Goal: Information Seeking & Learning: Learn about a topic

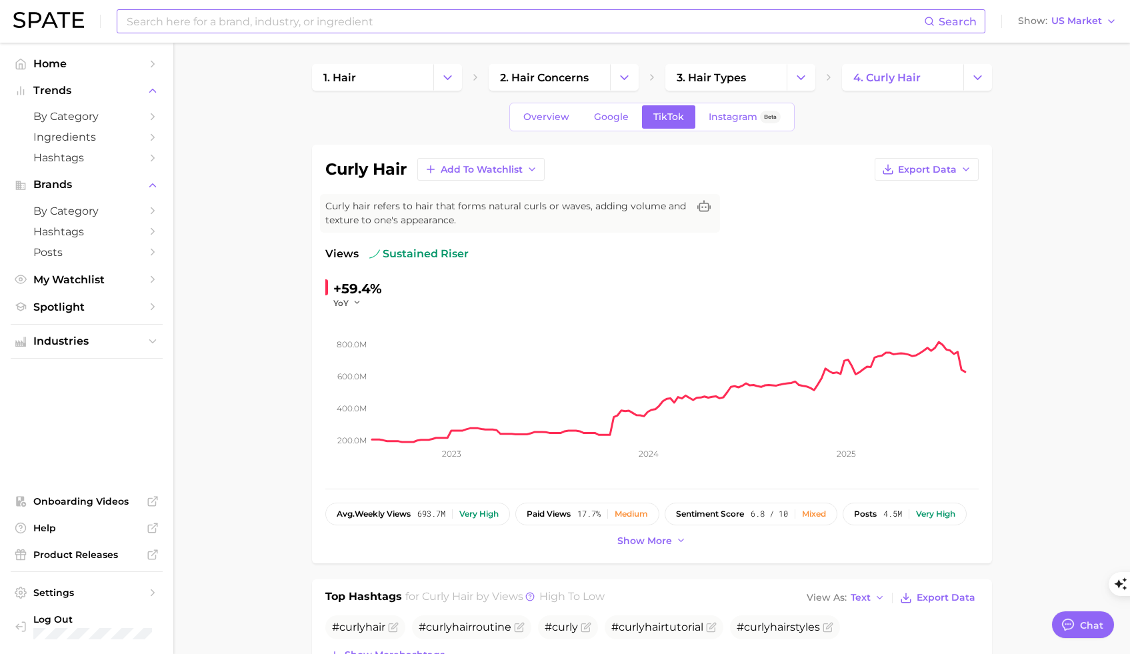
click at [349, 19] on input at bounding box center [524, 21] width 799 height 23
type input "hair color"
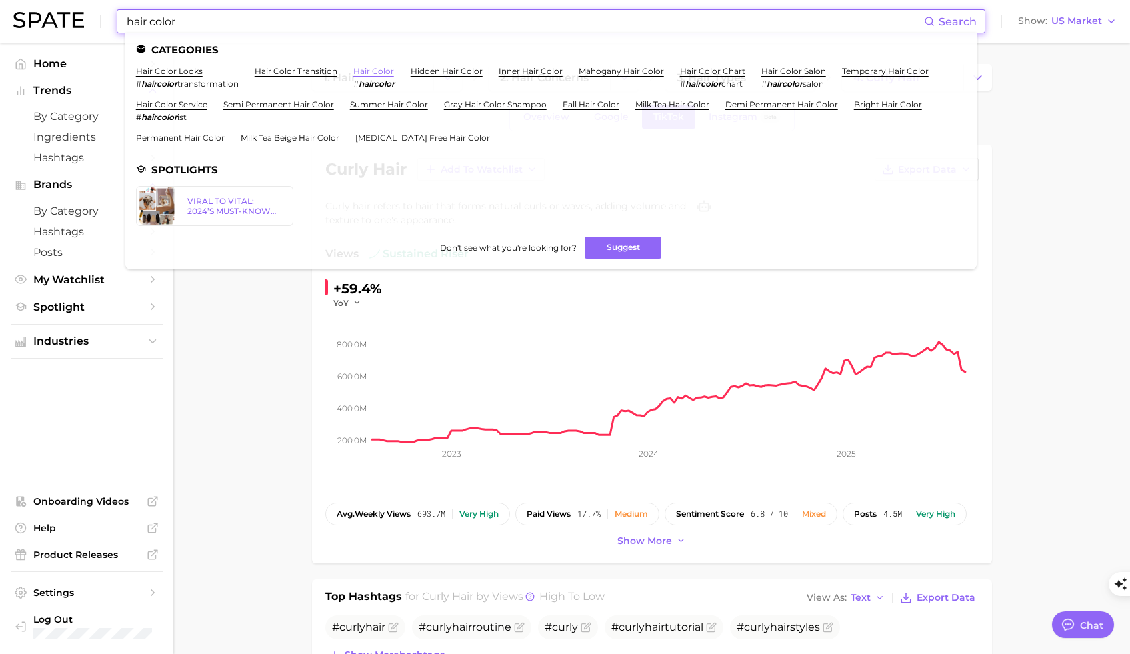
click at [367, 69] on link "hair color" at bounding box center [373, 71] width 41 height 10
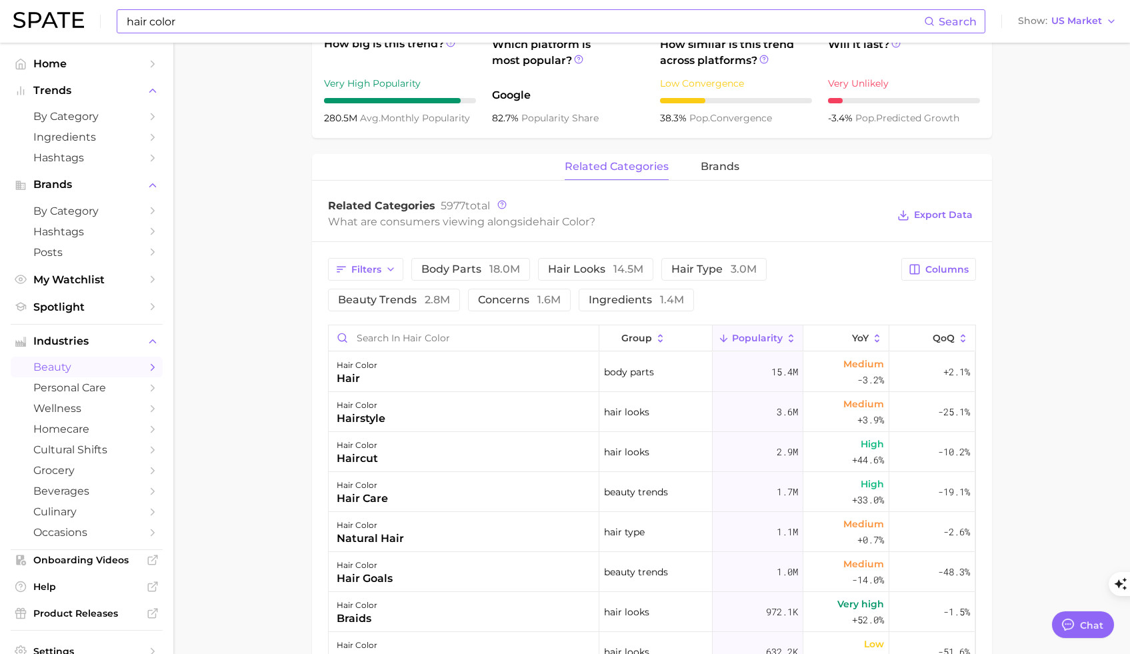
scroll to position [512, 0]
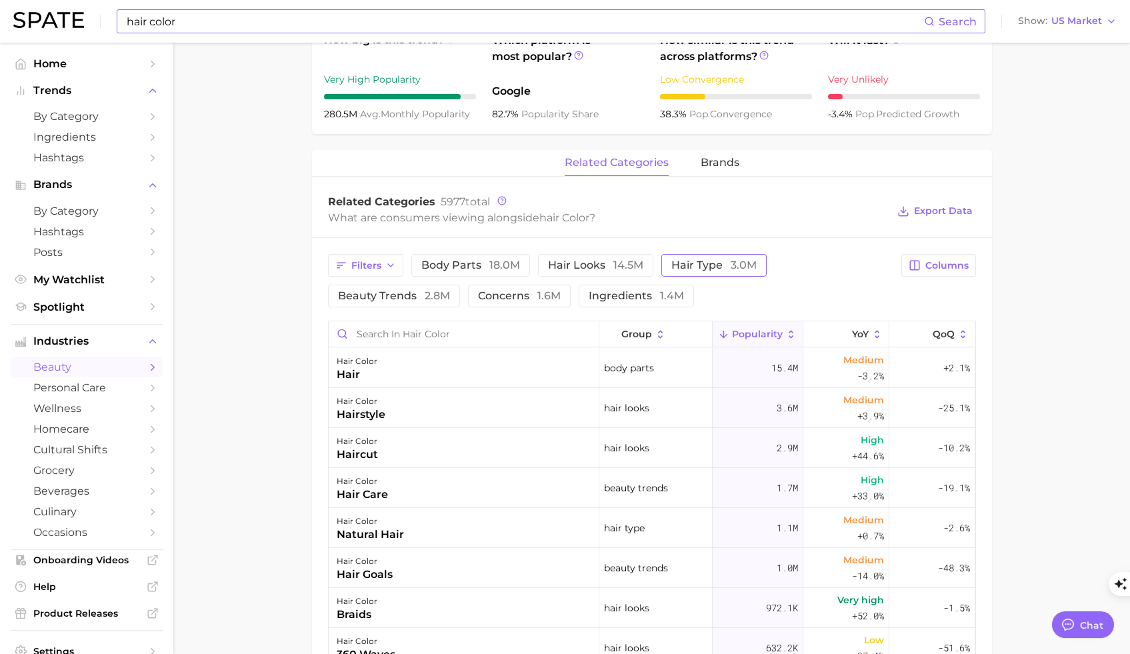
click at [716, 265] on span "hair type 3.0m" at bounding box center [713, 265] width 85 height 11
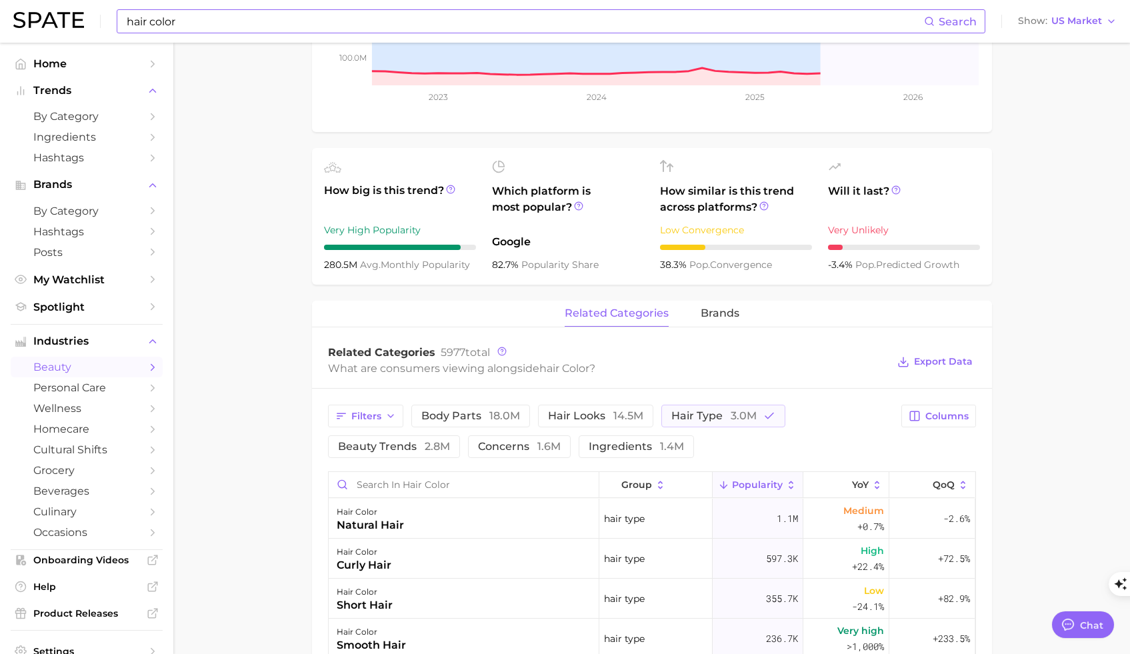
scroll to position [0, 0]
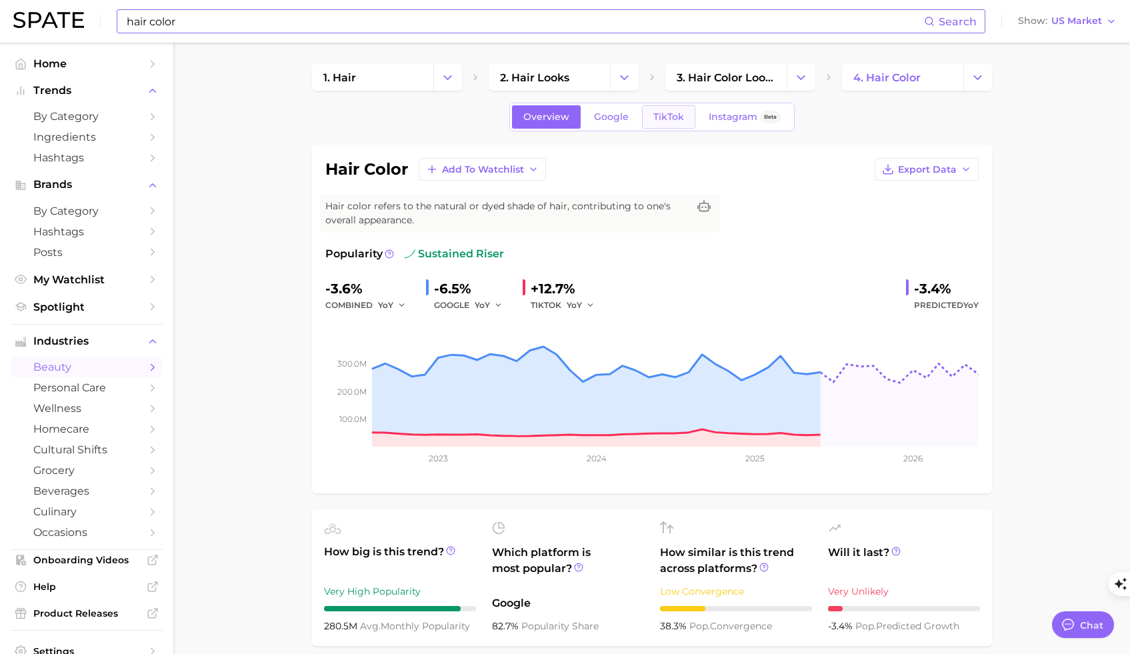
click at [672, 123] on link "TikTok" at bounding box center [668, 116] width 53 height 23
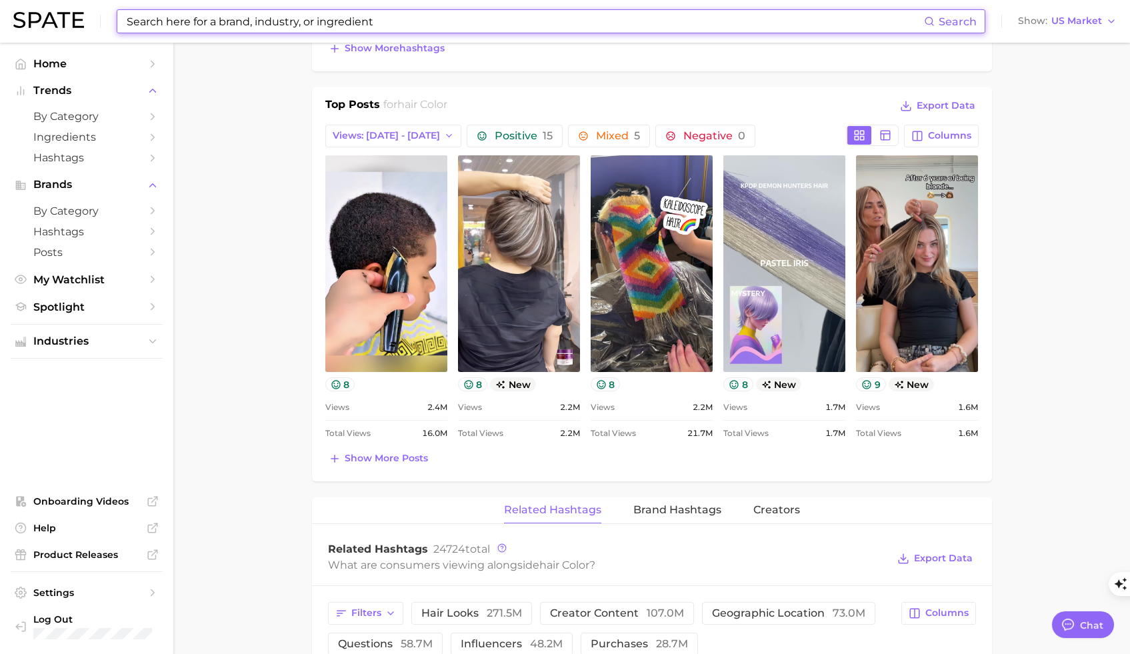
scroll to position [977, 0]
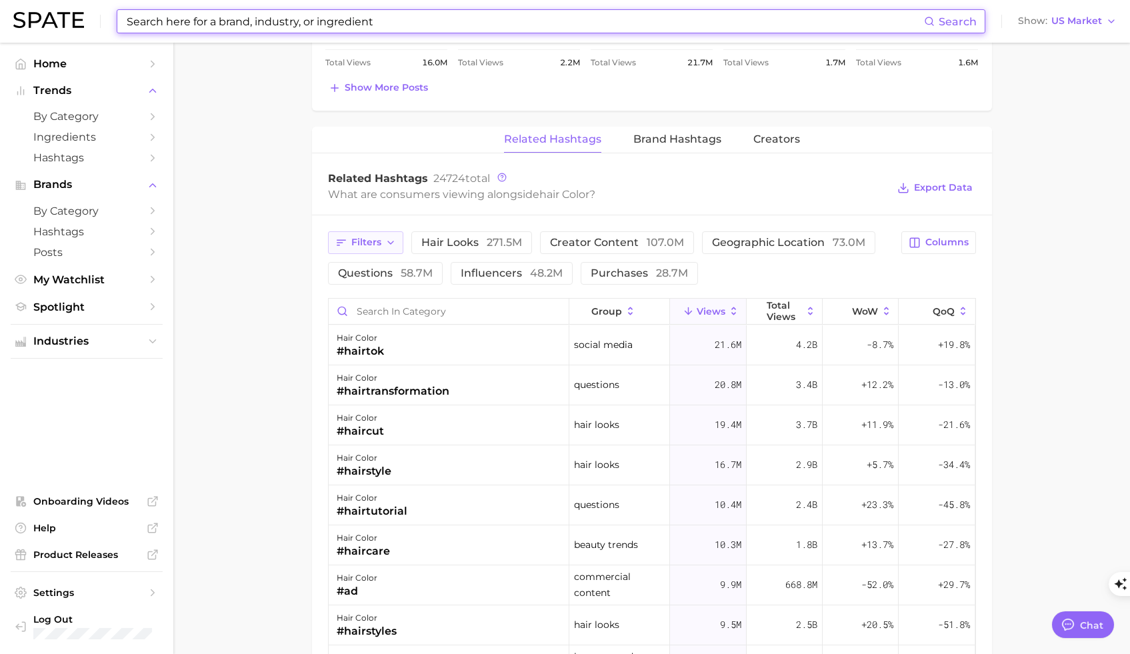
click at [366, 245] on span "Filters" at bounding box center [366, 242] width 30 height 11
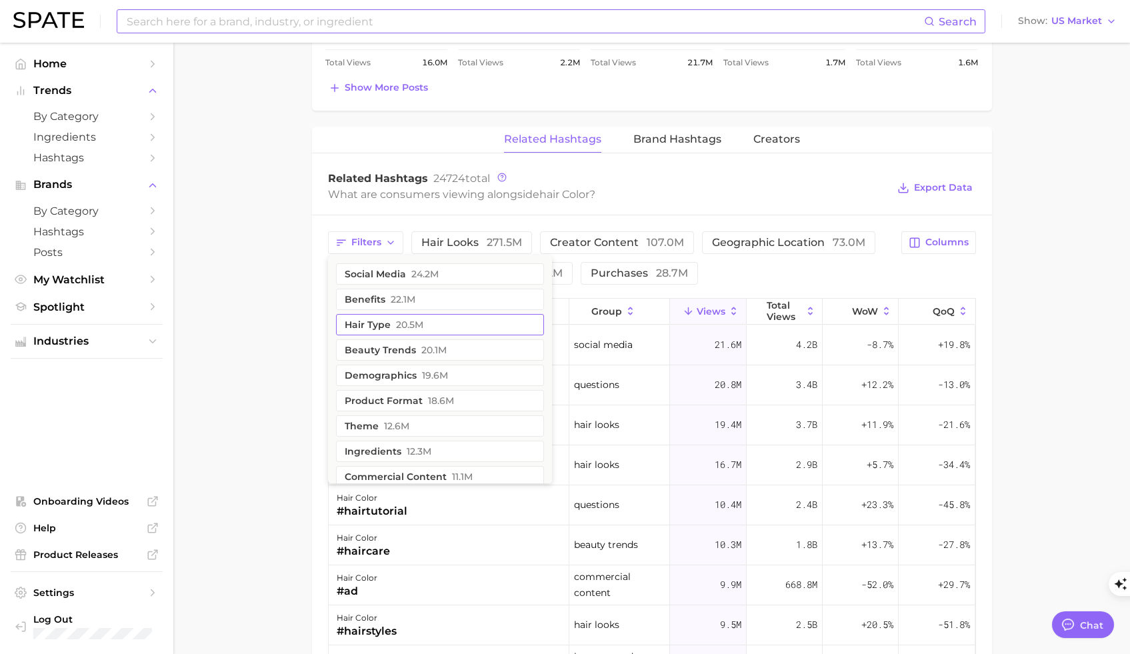
click at [394, 321] on button "hair type 20.5m" at bounding box center [440, 324] width 208 height 21
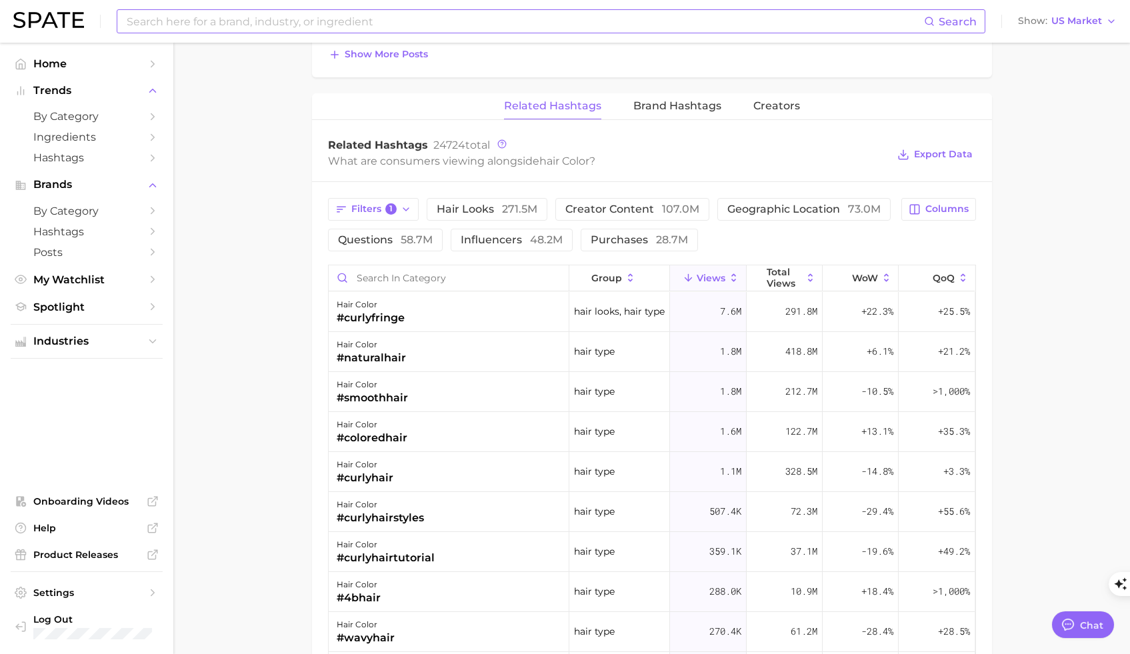
scroll to position [1000, 0]
